Goal: Obtain resource: Obtain resource

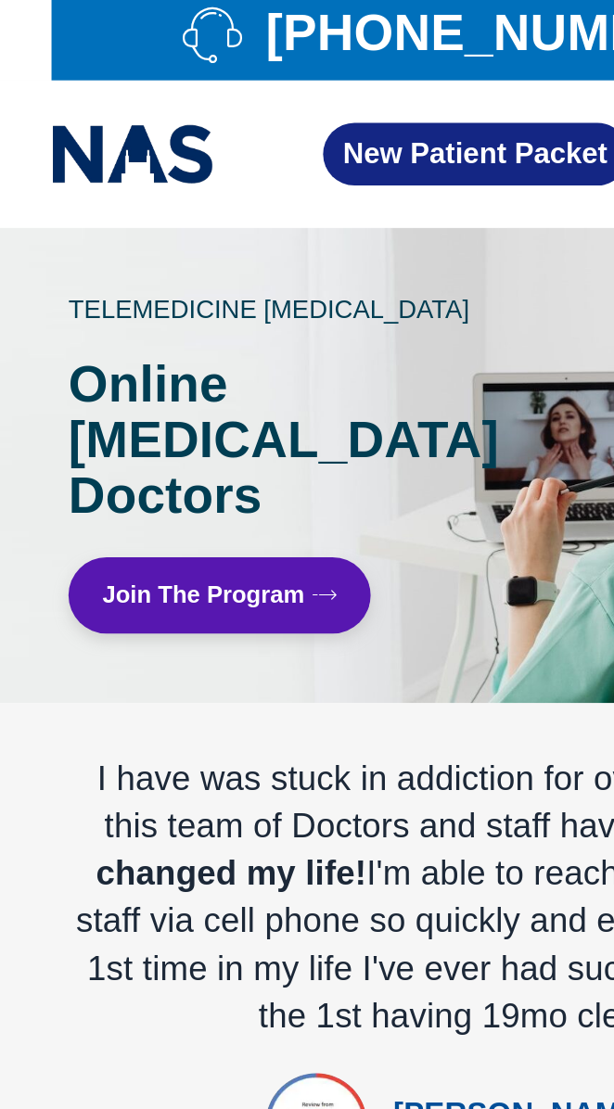
click at [213, 312] on link "Join The Program" at bounding box center [176, 333] width 165 height 42
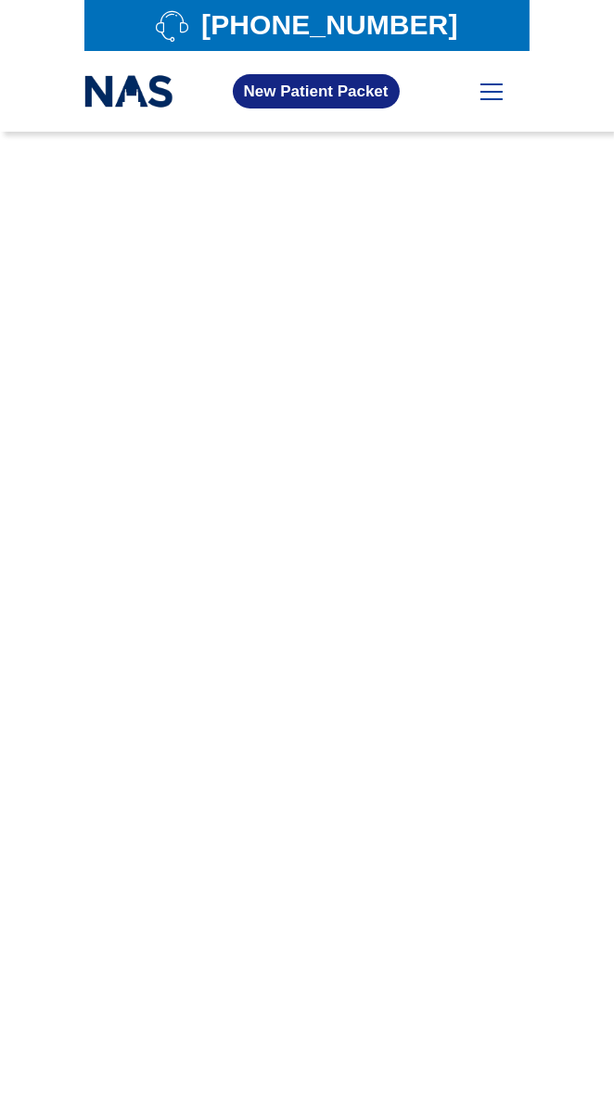
click at [370, 78] on link "New Patient Packet" at bounding box center [316, 91] width 167 height 34
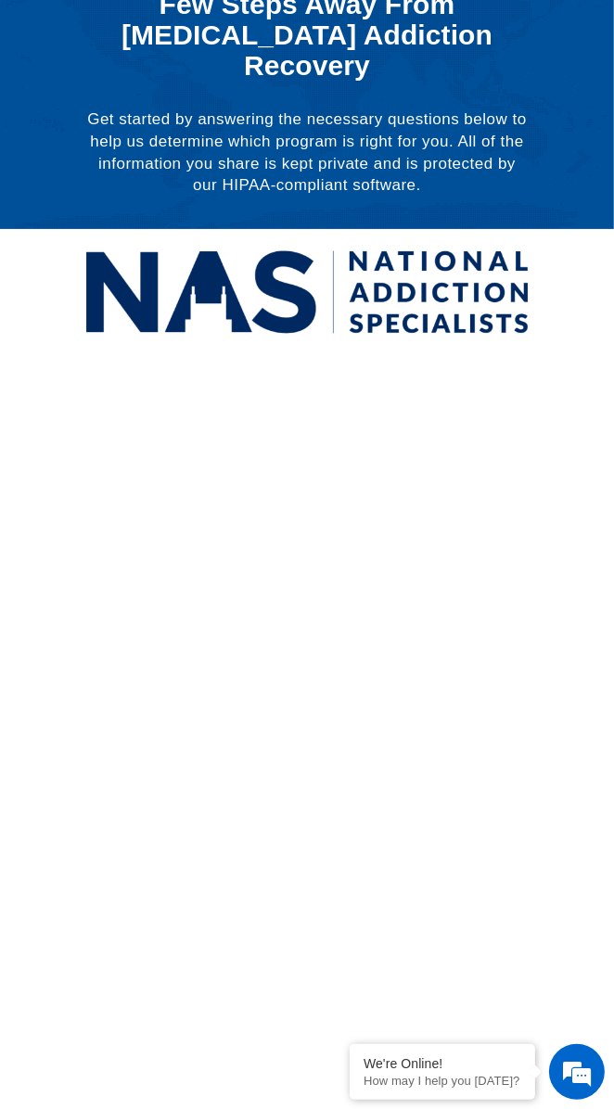
scroll to position [190, 0]
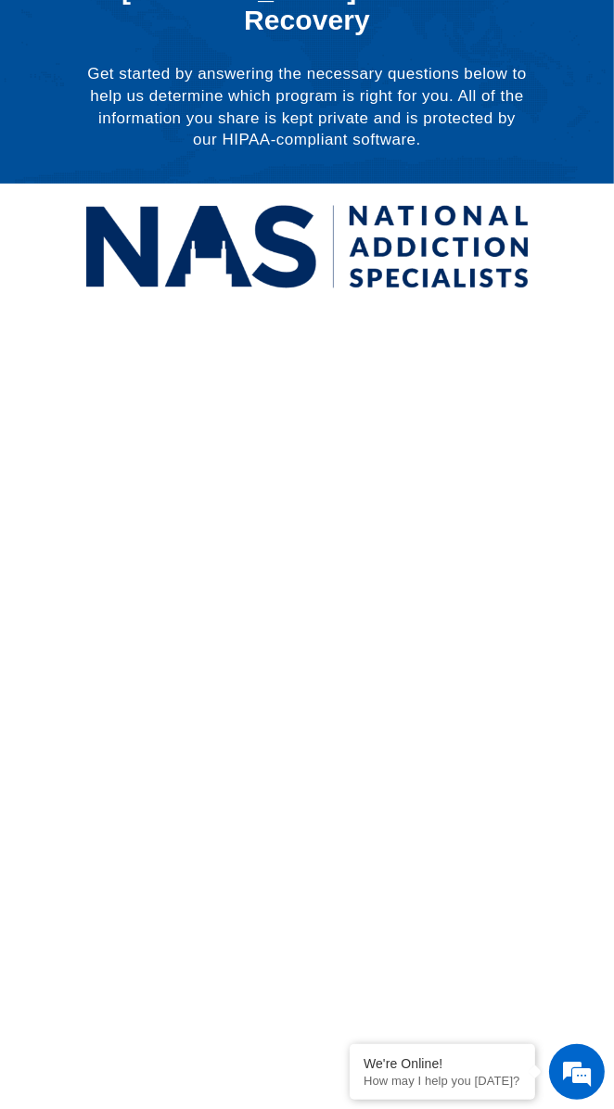
scroll to position [279, 0]
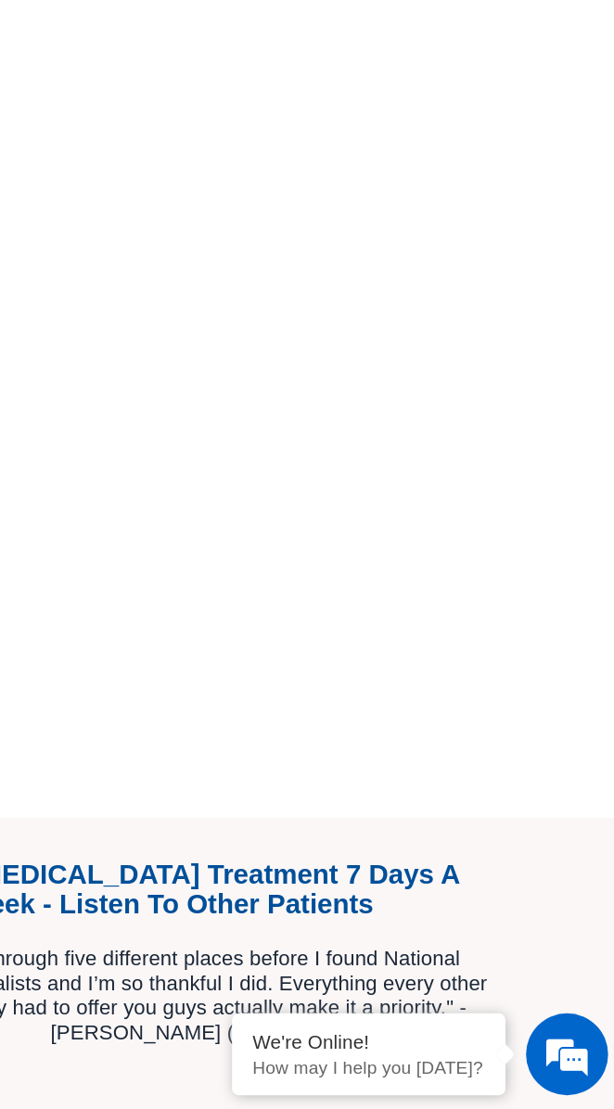
scroll to position [1404, 0]
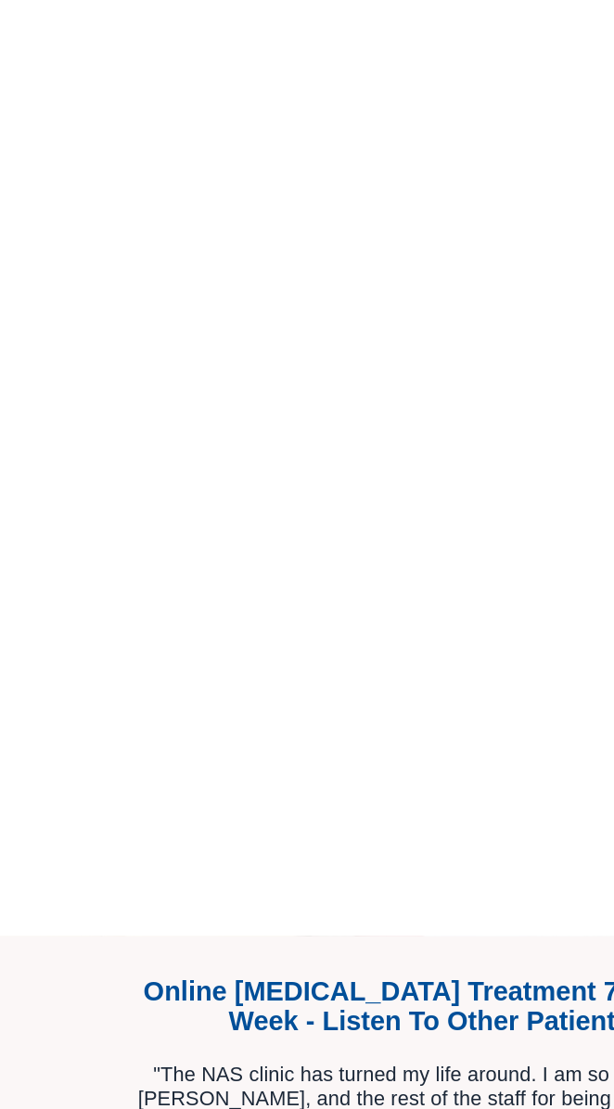
scroll to position [570, 0]
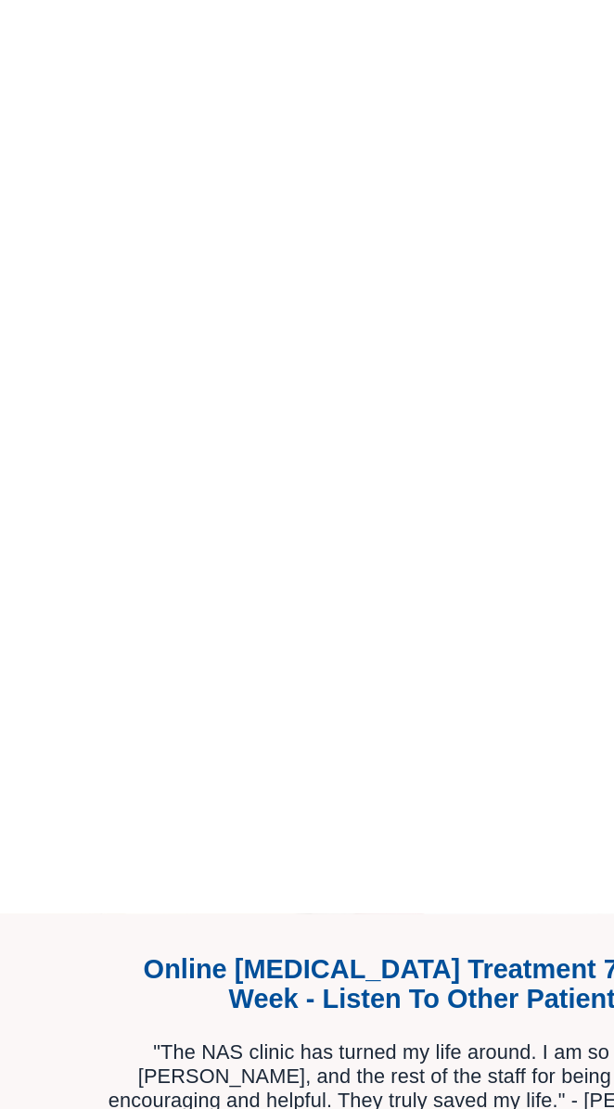
scroll to position [1404, 0]
